Goal: Transaction & Acquisition: Book appointment/travel/reservation

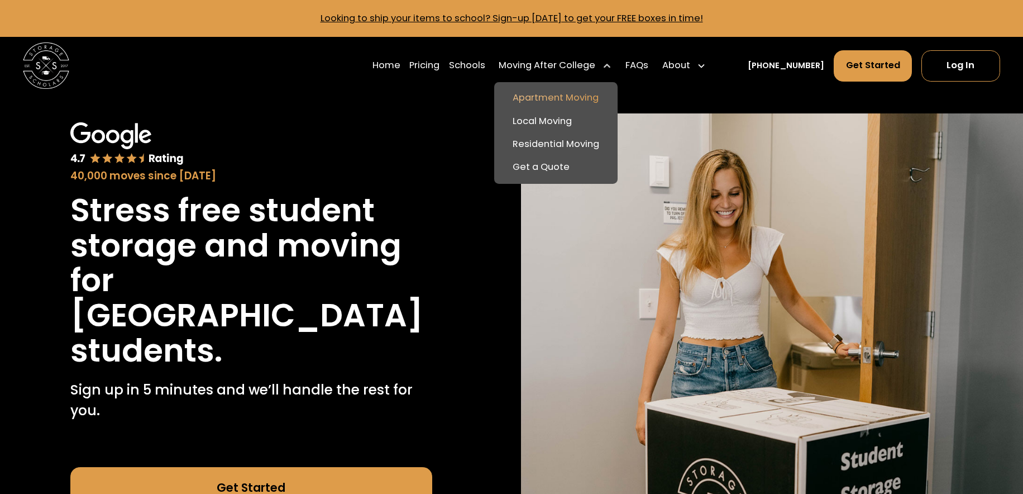
click at [587, 98] on link "Apartment Moving" at bounding box center [556, 98] width 114 height 23
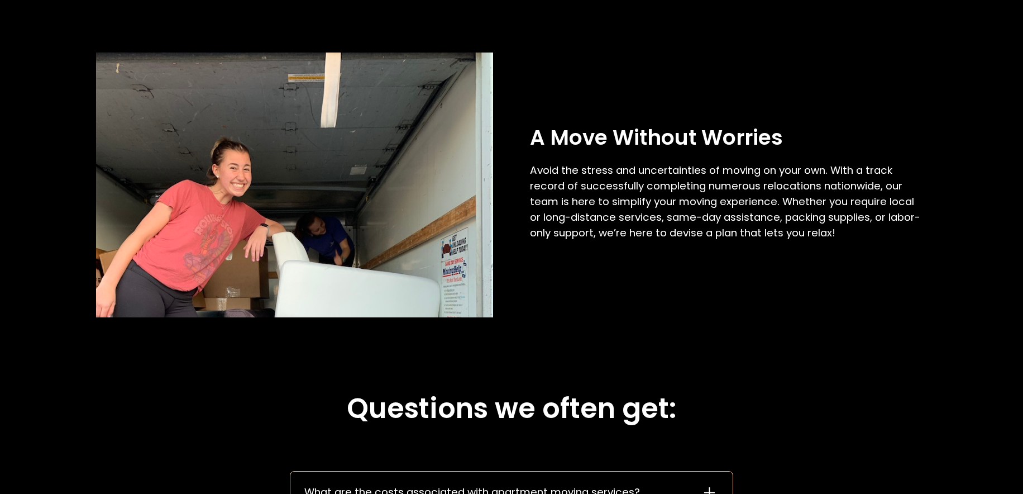
scroll to position [1651, 0]
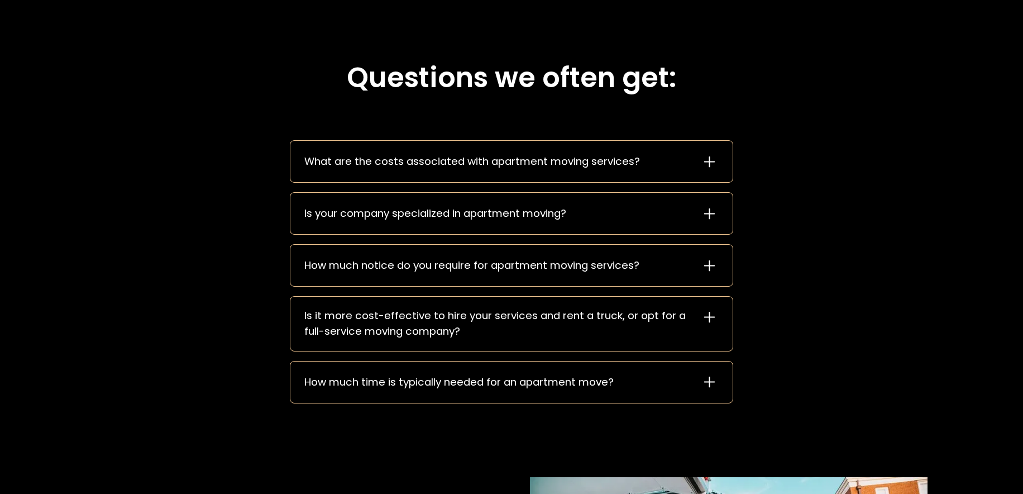
click at [415, 160] on div "What are the costs associated with apartment moving services?" at bounding box center [472, 162] width 336 height 16
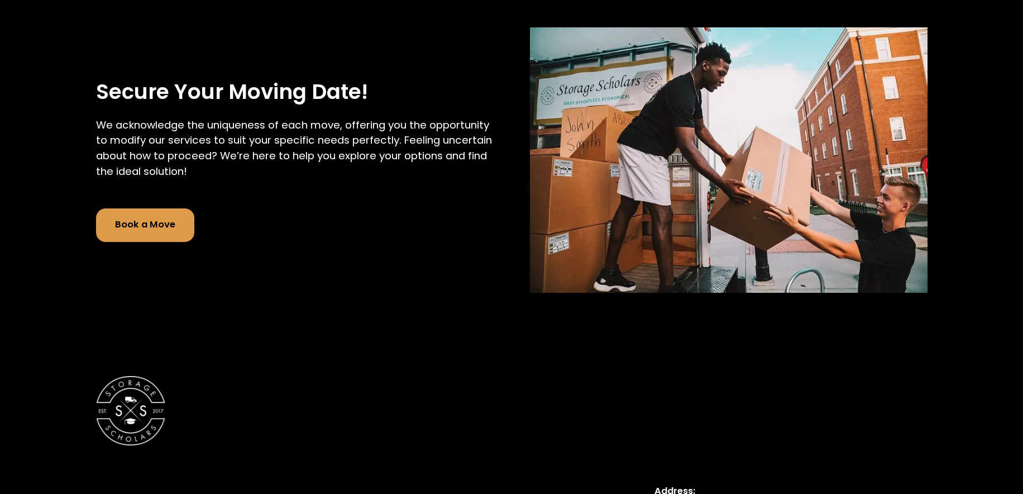
scroll to position [2318, 0]
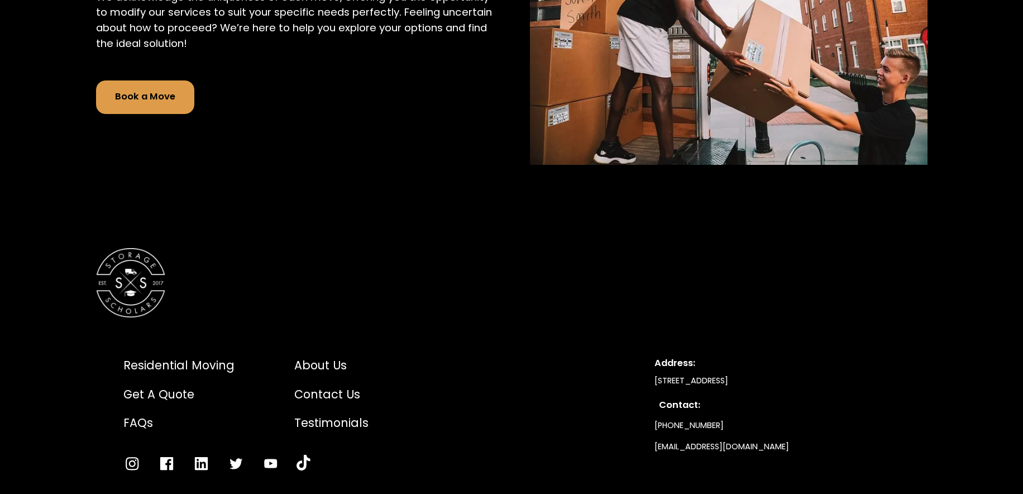
click at [142, 104] on link "Book a Move" at bounding box center [145, 97] width 98 height 34
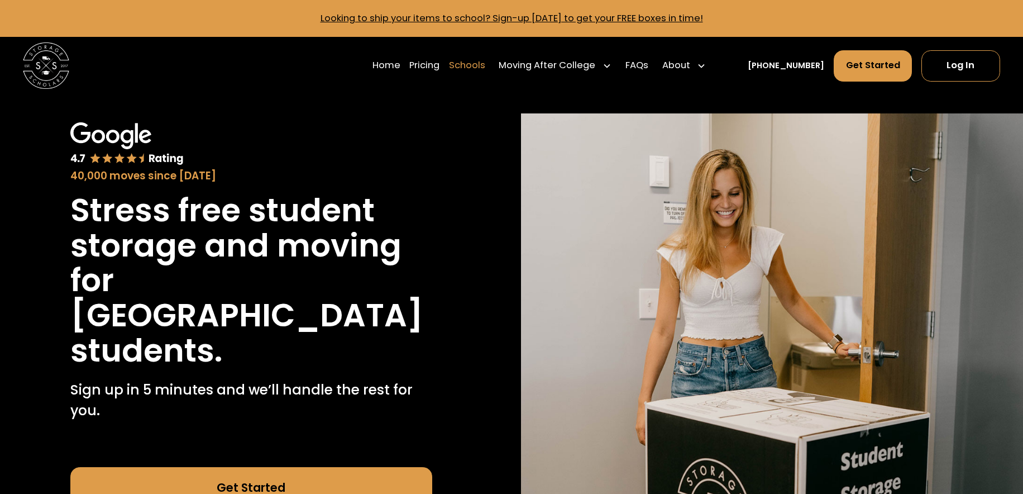
click at [475, 64] on link "Schools" at bounding box center [467, 66] width 36 height 32
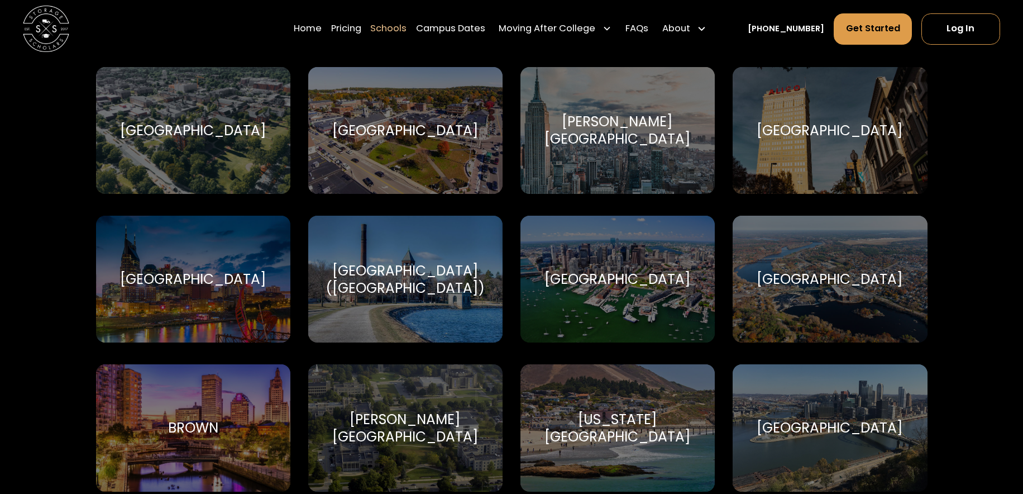
scroll to position [442, 0]
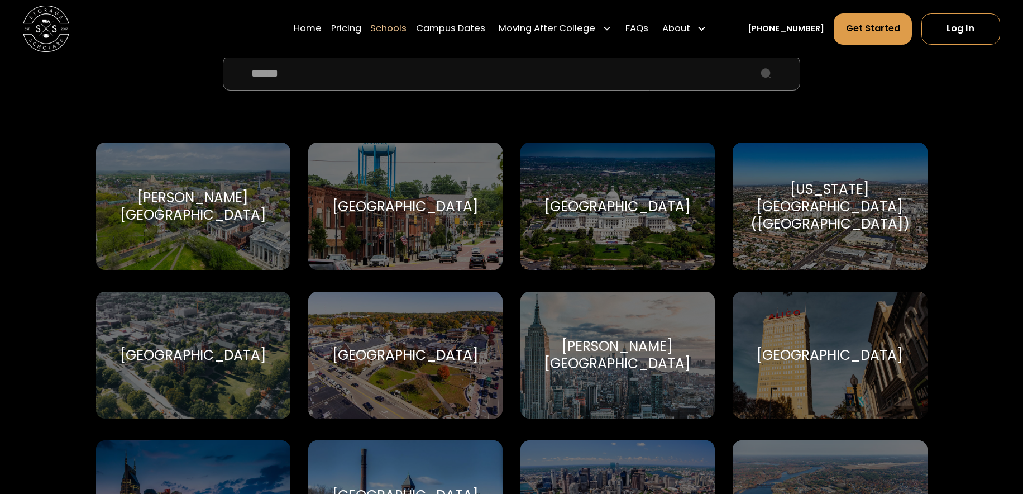
click at [407, 77] on input "School Select Form" at bounding box center [511, 73] width 577 height 35
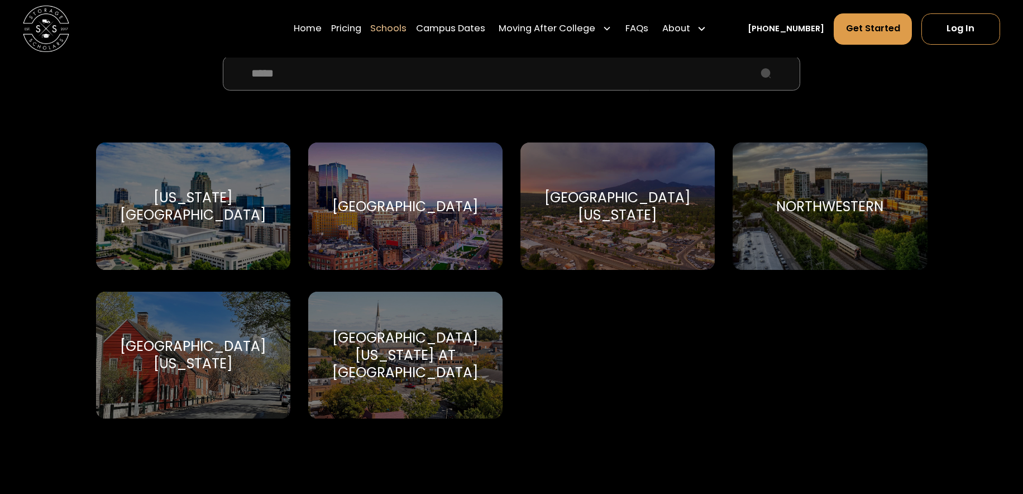
type input "*****"
click at [374, 158] on div "Northeastern University Northeastern University" at bounding box center [405, 205] width 195 height 127
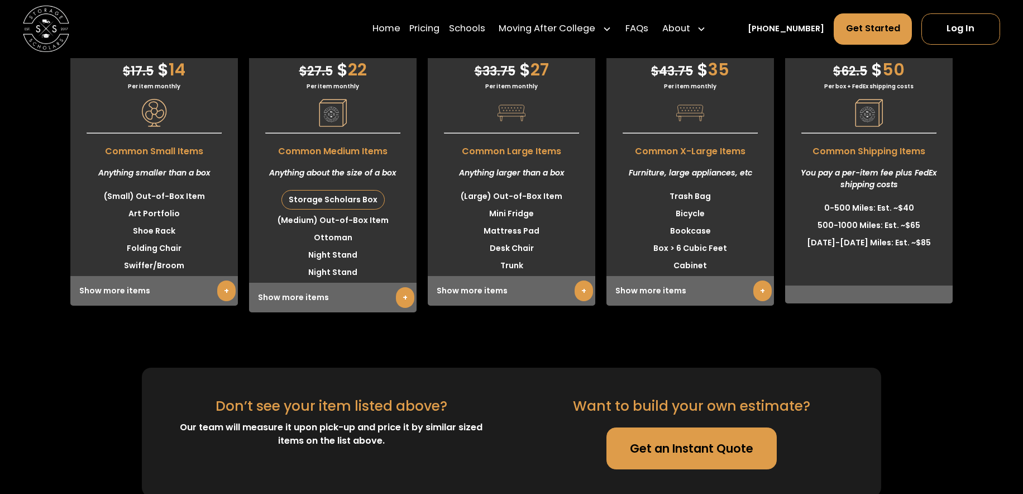
scroll to position [2940, 0]
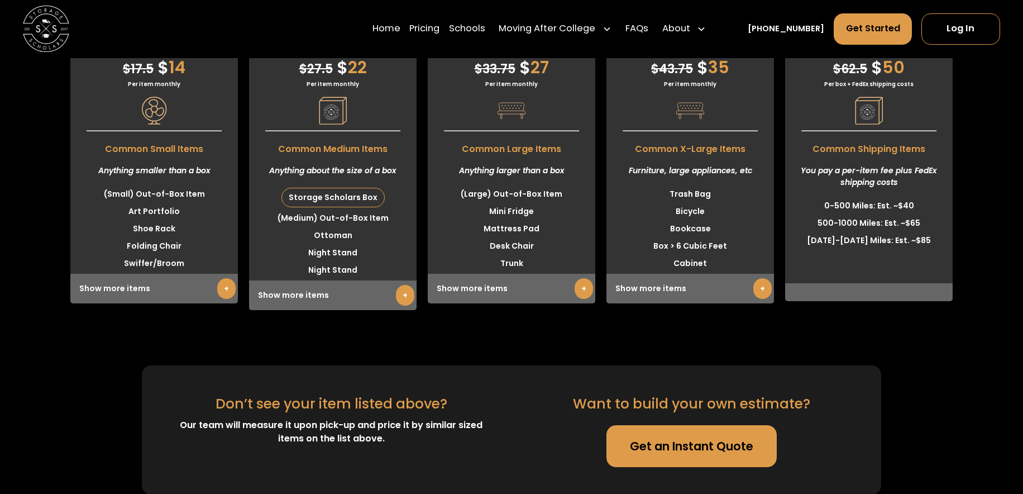
click at [563, 303] on div "Show more items +" at bounding box center [512, 289] width 168 height 30
click at [575, 299] on link "+" at bounding box center [584, 288] width 18 height 21
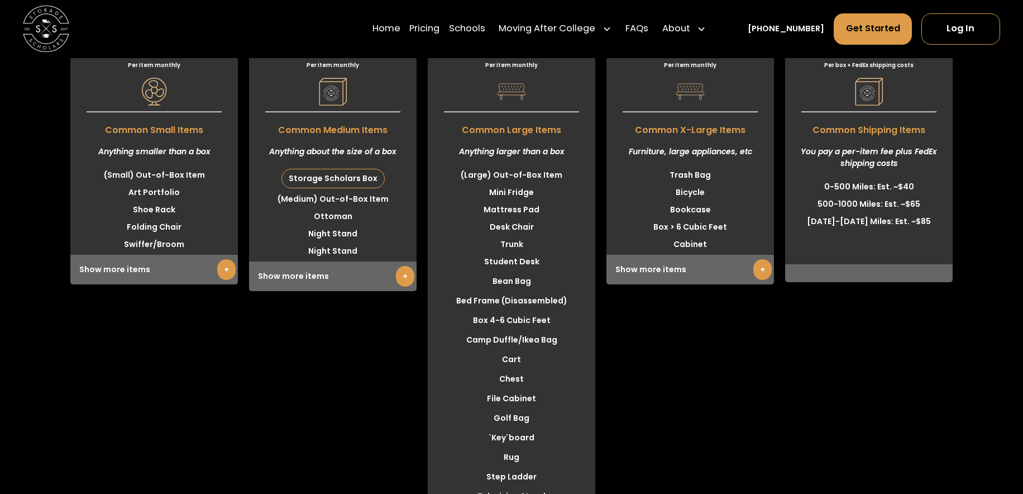
scroll to position [3060, 0]
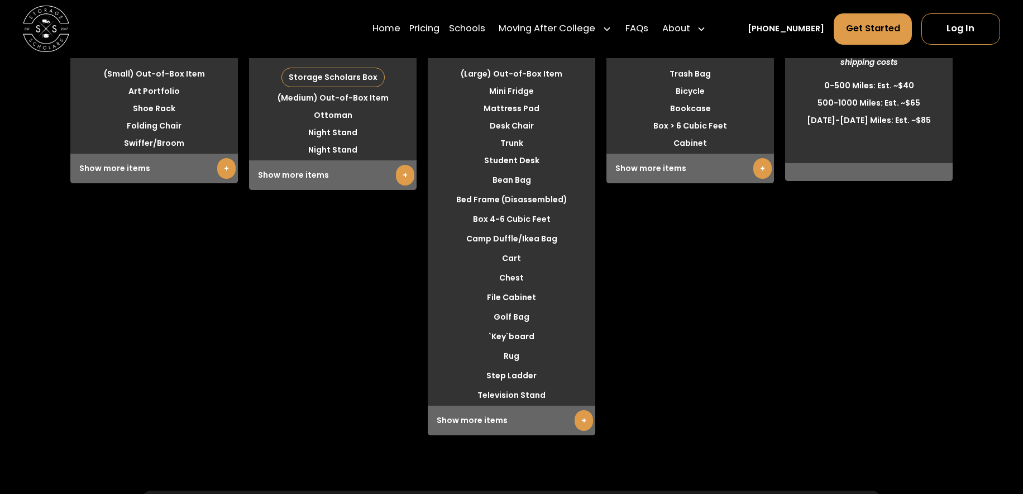
click at [754, 179] on link "+" at bounding box center [762, 168] width 18 height 21
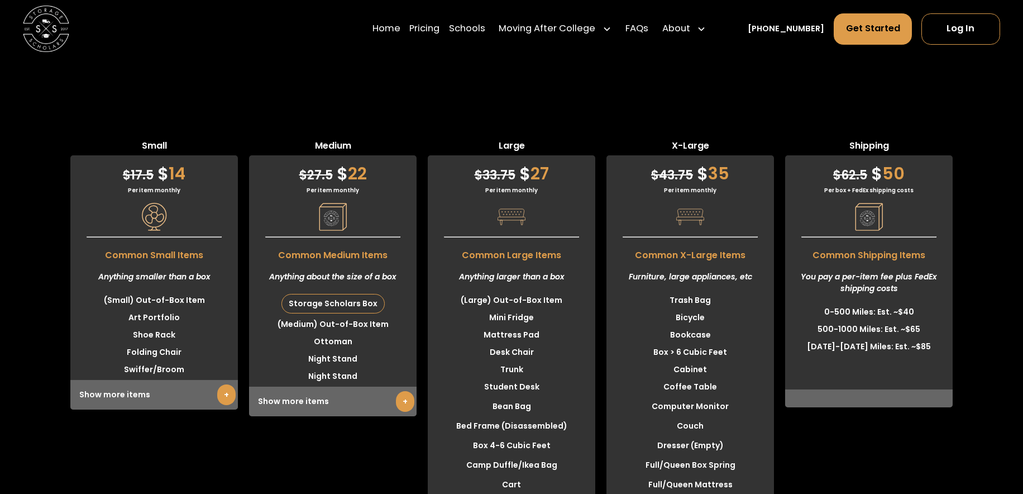
scroll to position [3030, 0]
